Goal: Find specific page/section: Find specific page/section

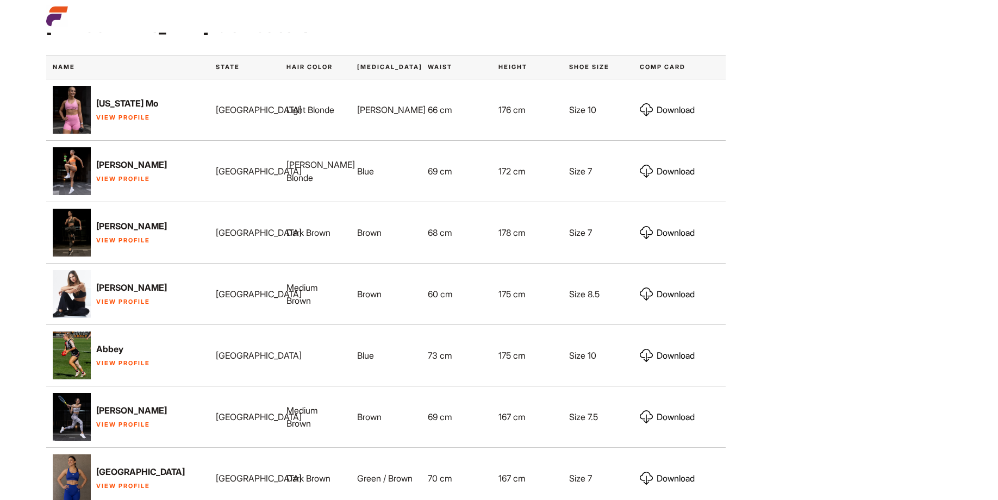
scroll to position [546, 0]
click at [117, 176] on link "View Profile" at bounding box center [123, 180] width 54 height 8
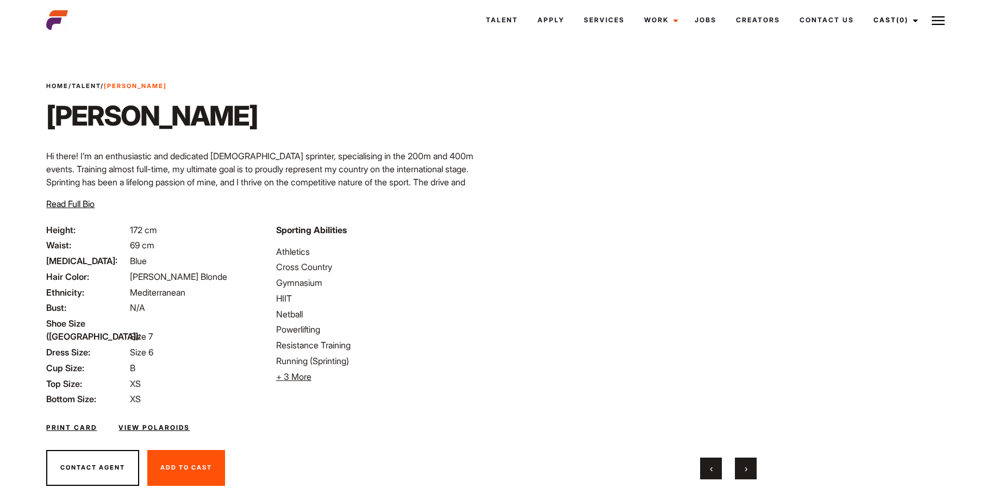
scroll to position [27, 0]
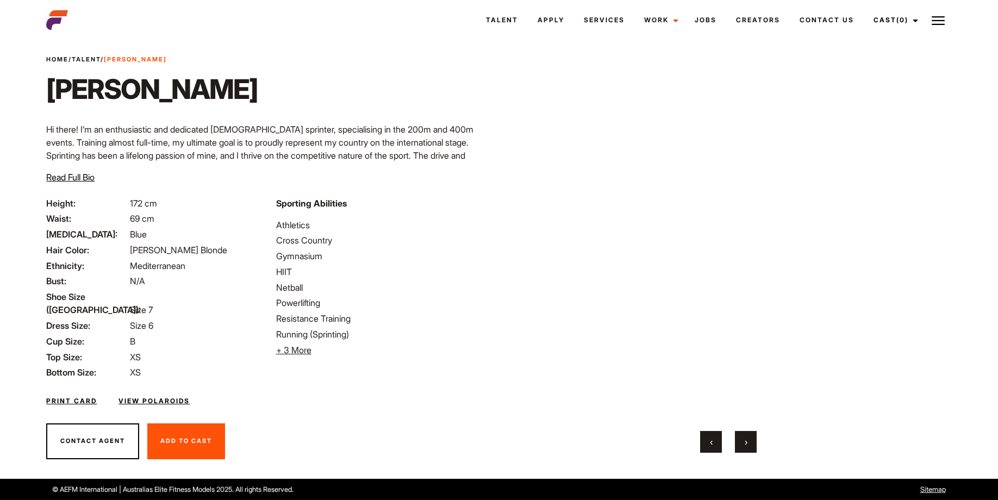
click at [749, 445] on button "›" at bounding box center [746, 442] width 22 height 22
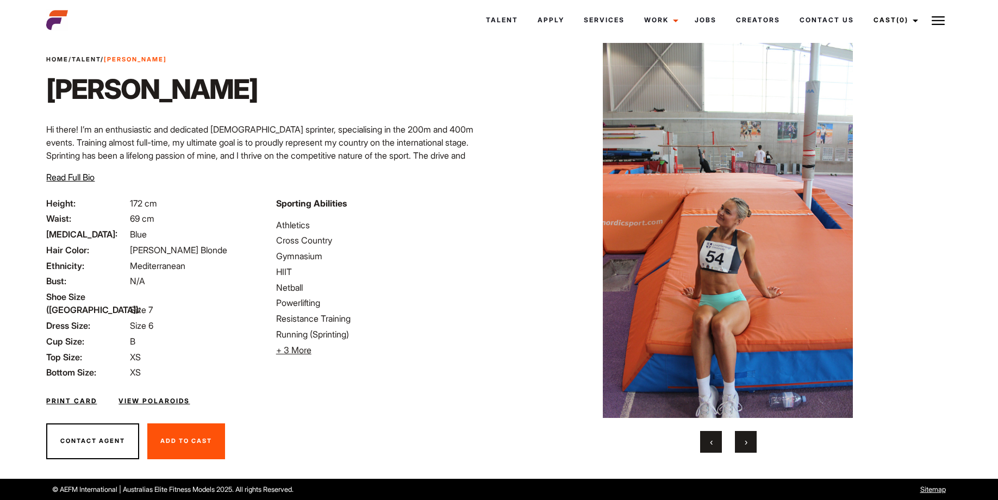
click at [749, 445] on button "›" at bounding box center [746, 442] width 22 height 22
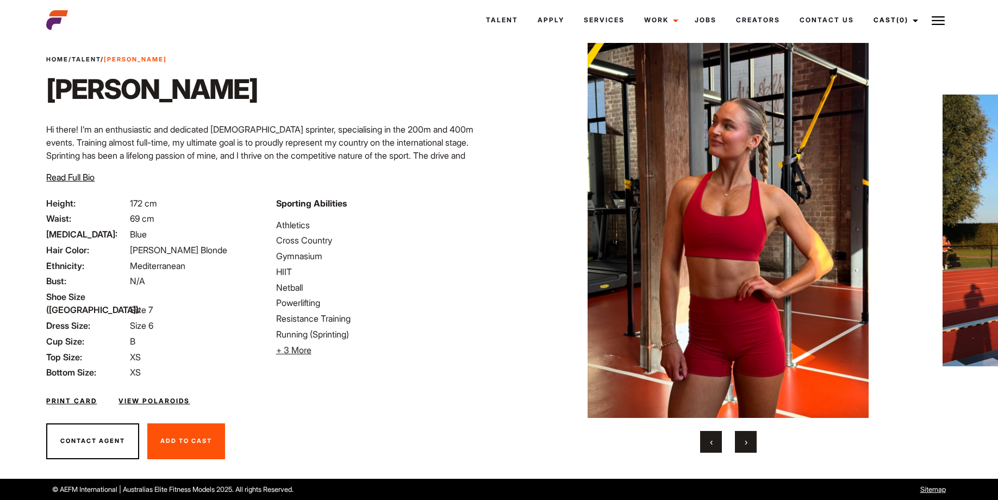
click at [749, 445] on button "›" at bounding box center [746, 442] width 22 height 22
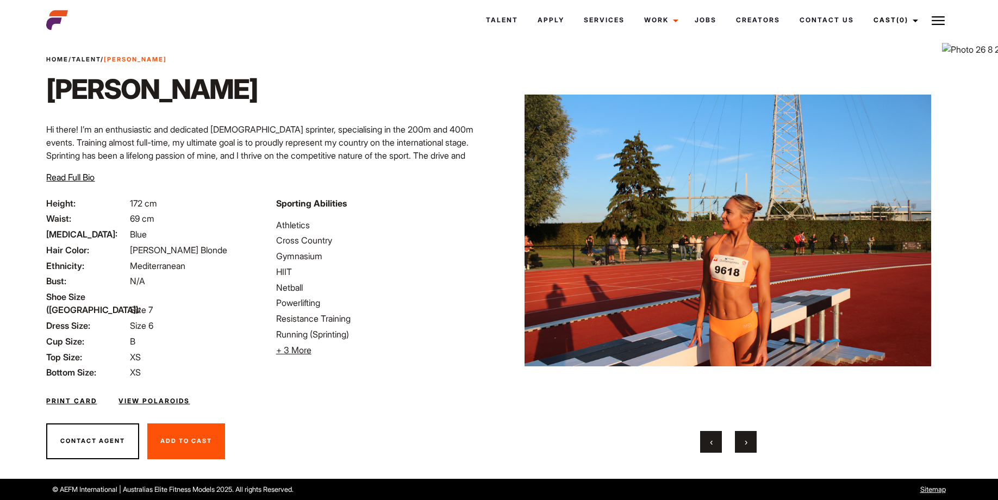
click at [749, 445] on button "›" at bounding box center [746, 442] width 22 height 22
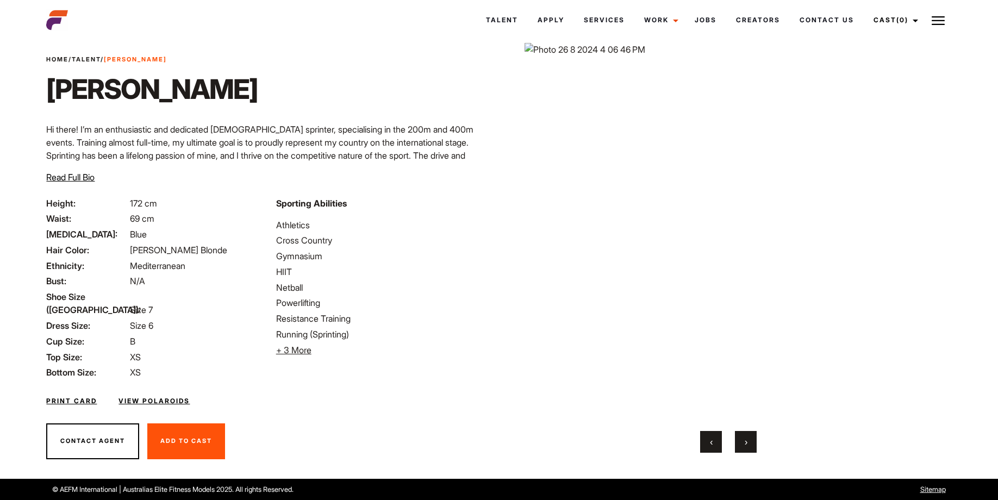
click at [750, 443] on button "›" at bounding box center [746, 442] width 22 height 22
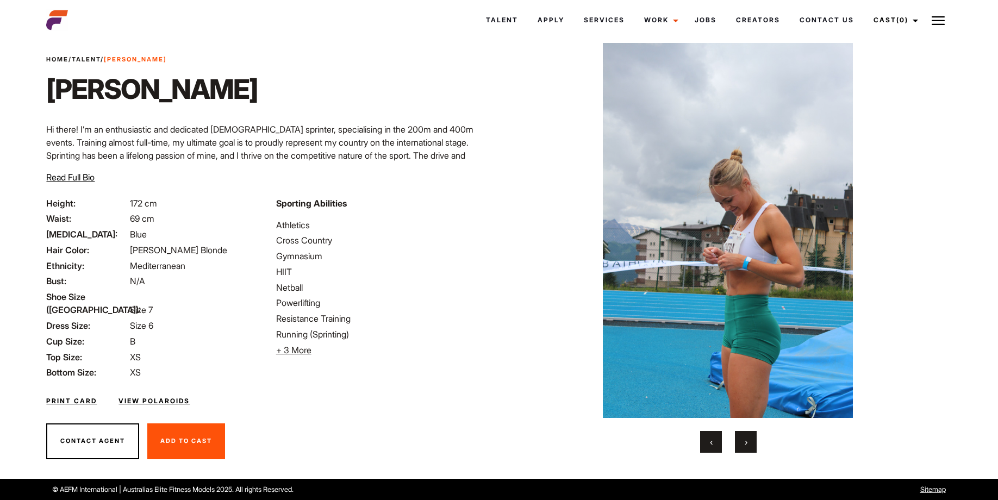
click at [750, 443] on button "›" at bounding box center [746, 442] width 22 height 22
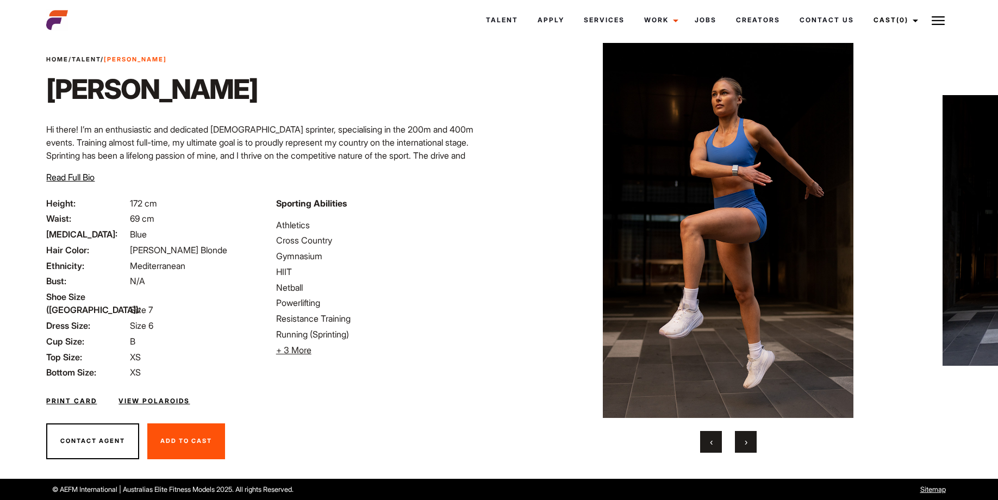
click at [750, 443] on button "›" at bounding box center [746, 442] width 22 height 22
